Goal: Task Accomplishment & Management: Use online tool/utility

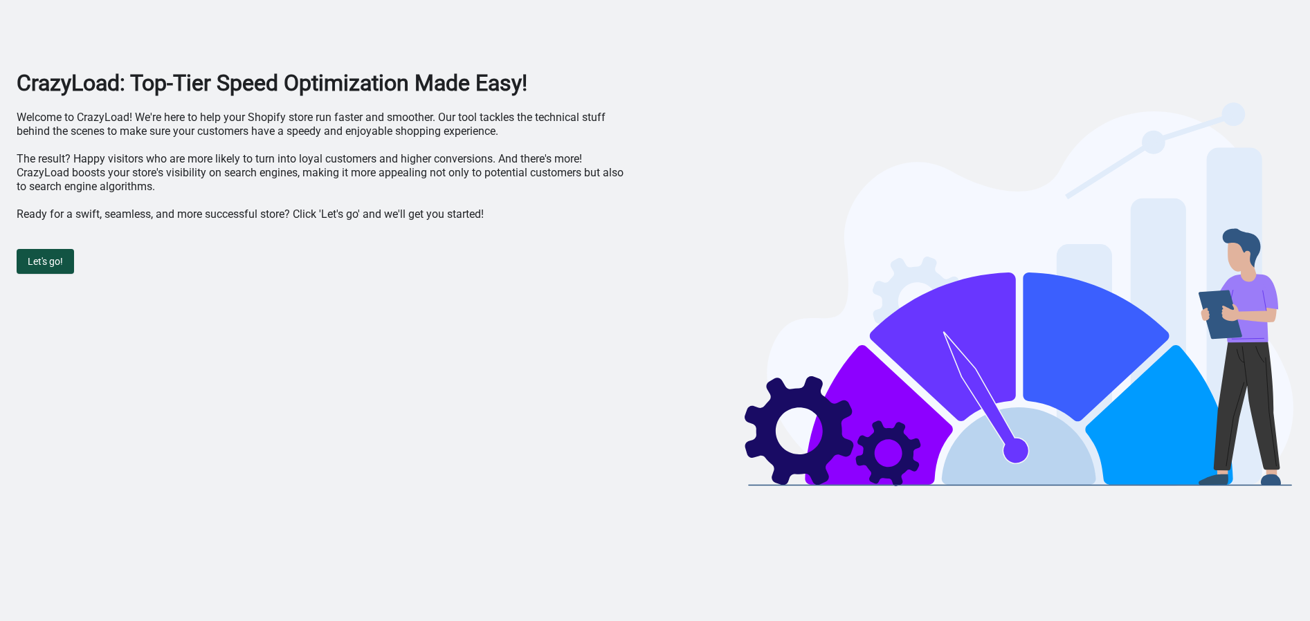
click at [54, 264] on span "Let's go!" at bounding box center [45, 261] width 35 height 11
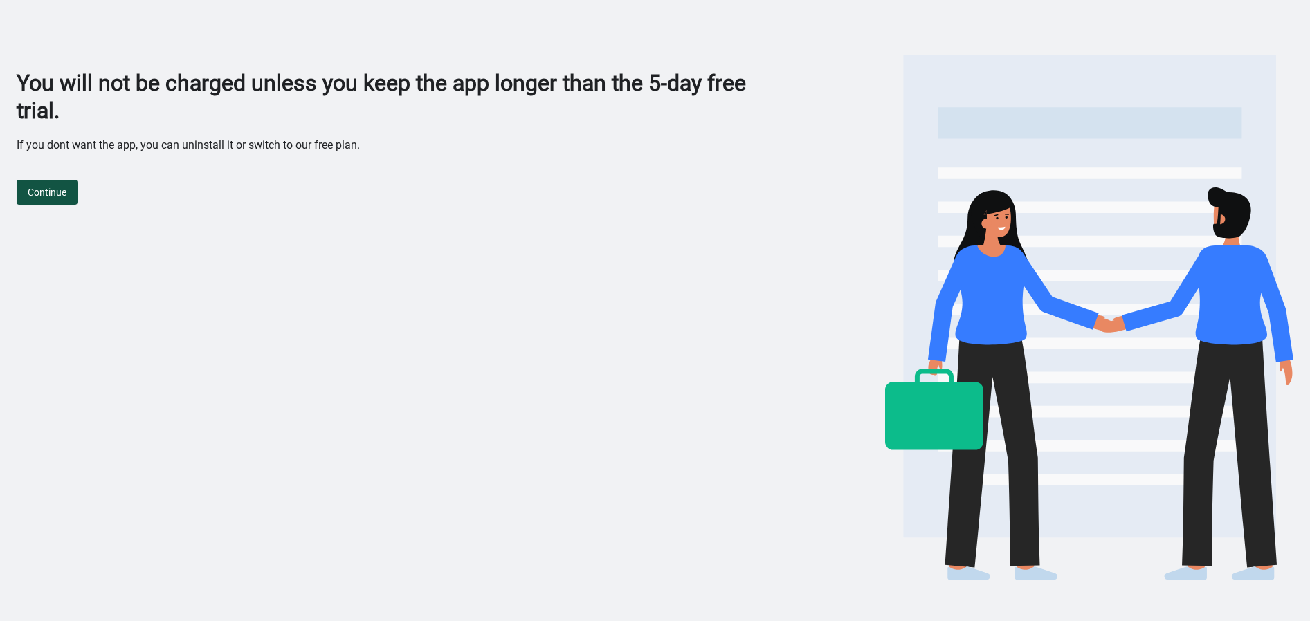
click at [46, 194] on span "Continue" at bounding box center [47, 192] width 39 height 11
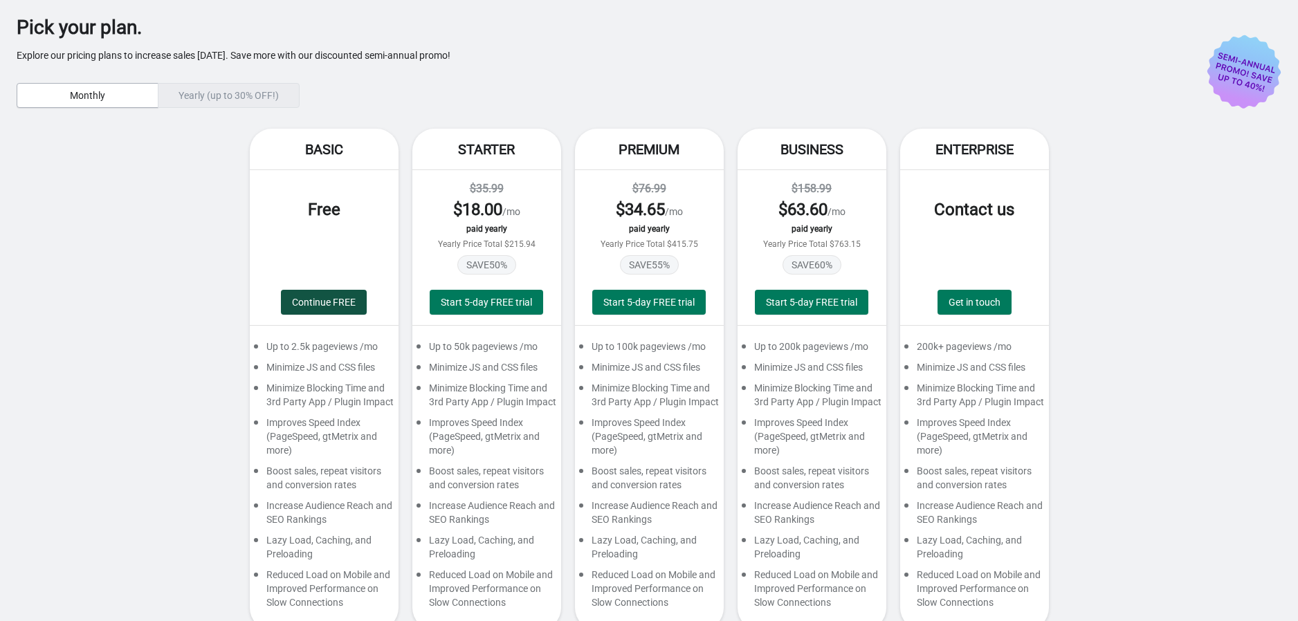
click at [334, 297] on span "Continue FREE" at bounding box center [324, 302] width 64 height 11
